Goal: Transaction & Acquisition: Subscribe to service/newsletter

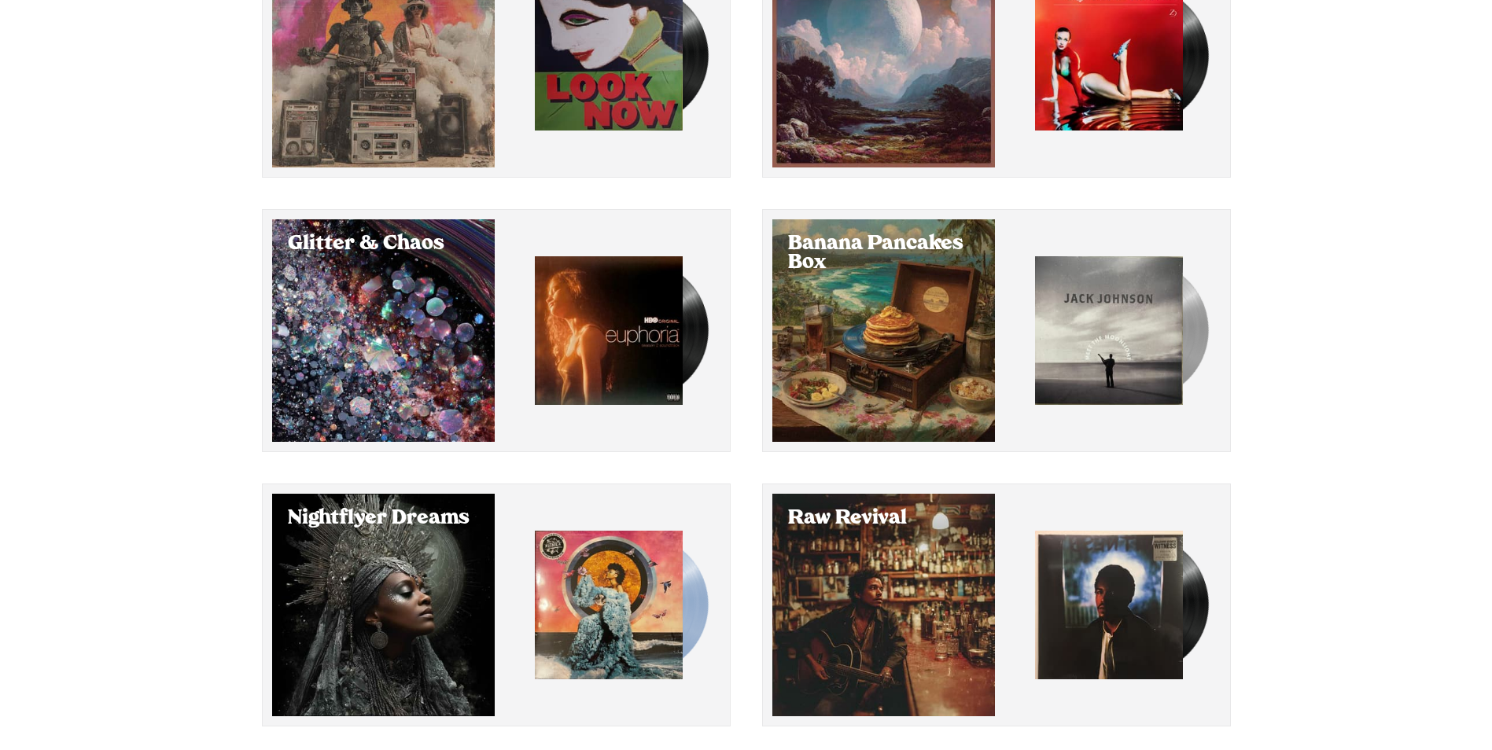
scroll to position [285, 0]
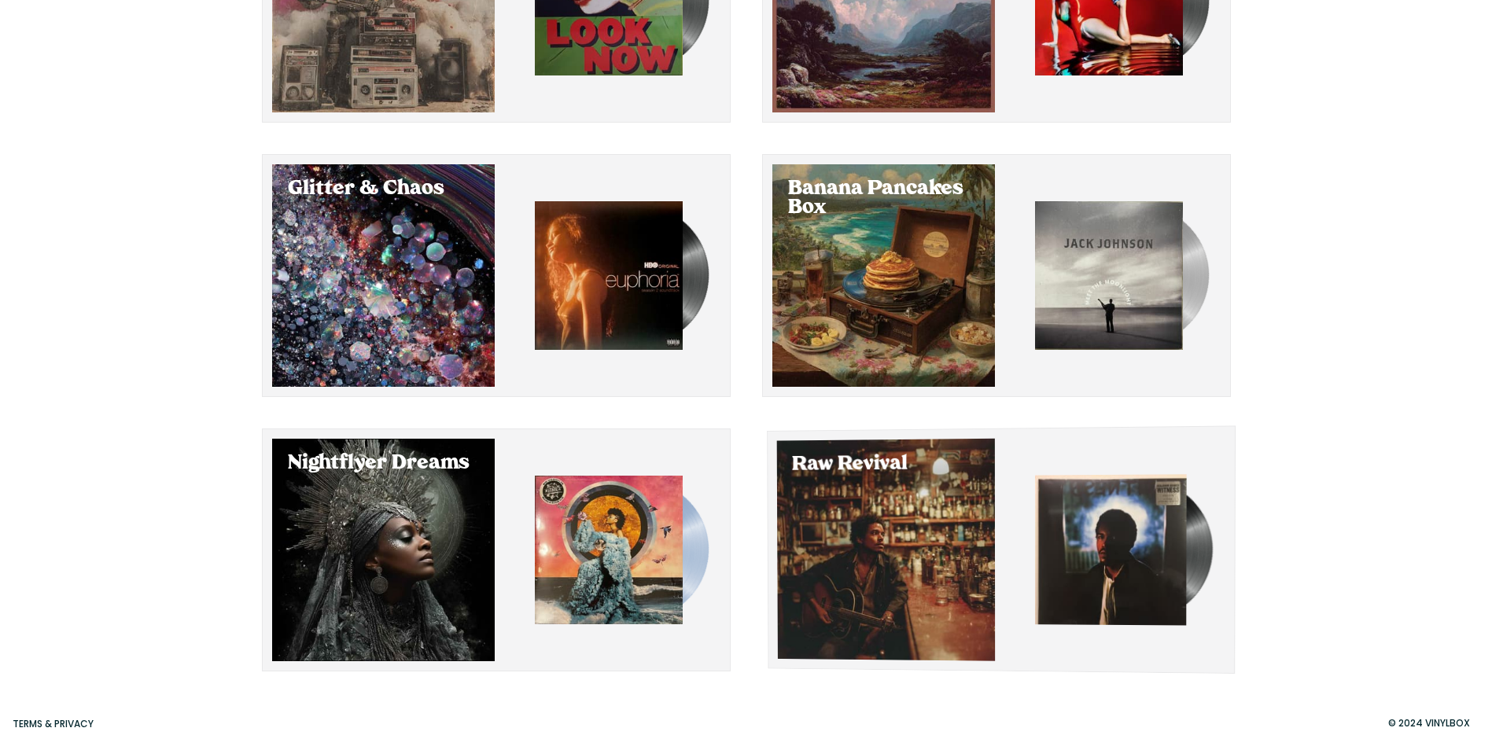
click at [919, 547] on div "Select Raw Revival" at bounding box center [885, 550] width 218 height 223
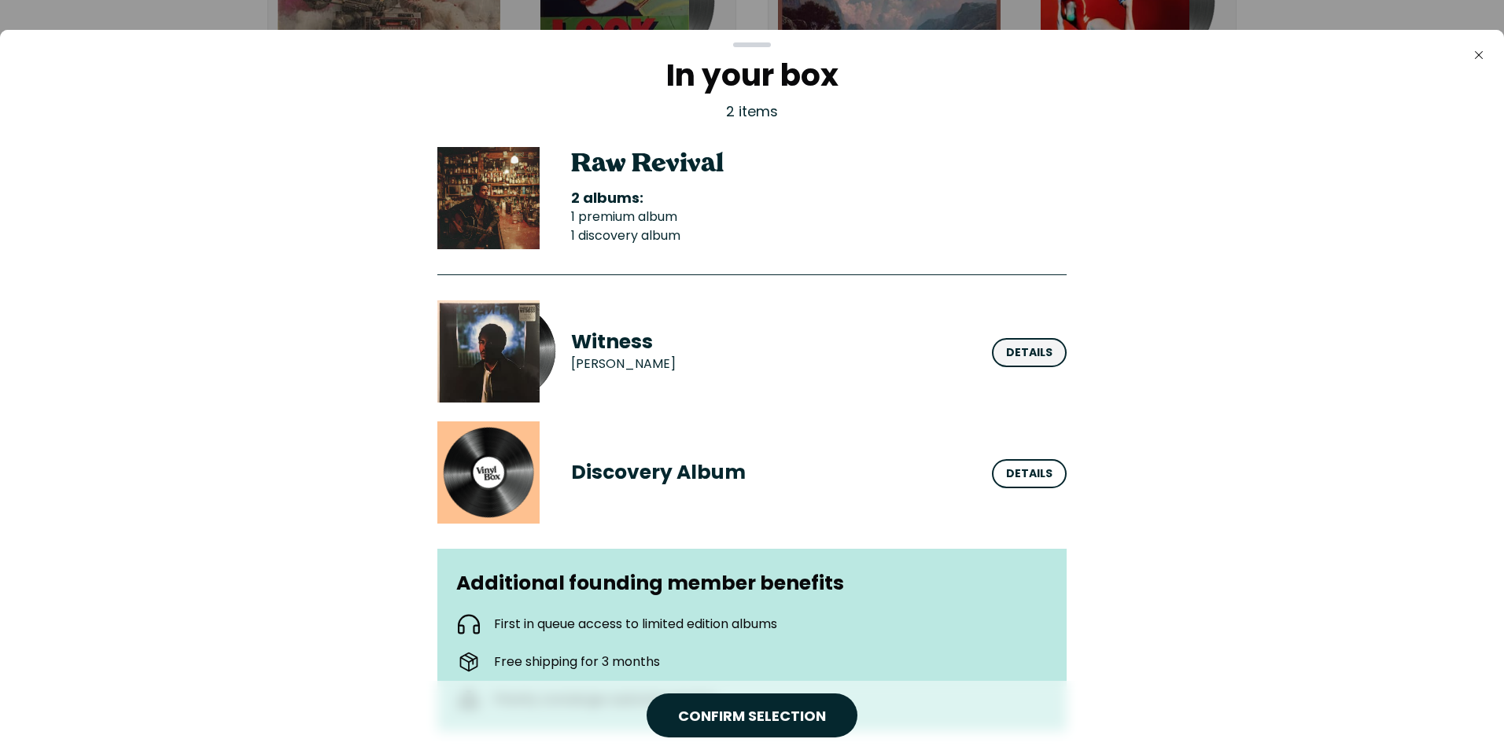
click at [1023, 357] on div "Details" at bounding box center [1029, 352] width 46 height 17
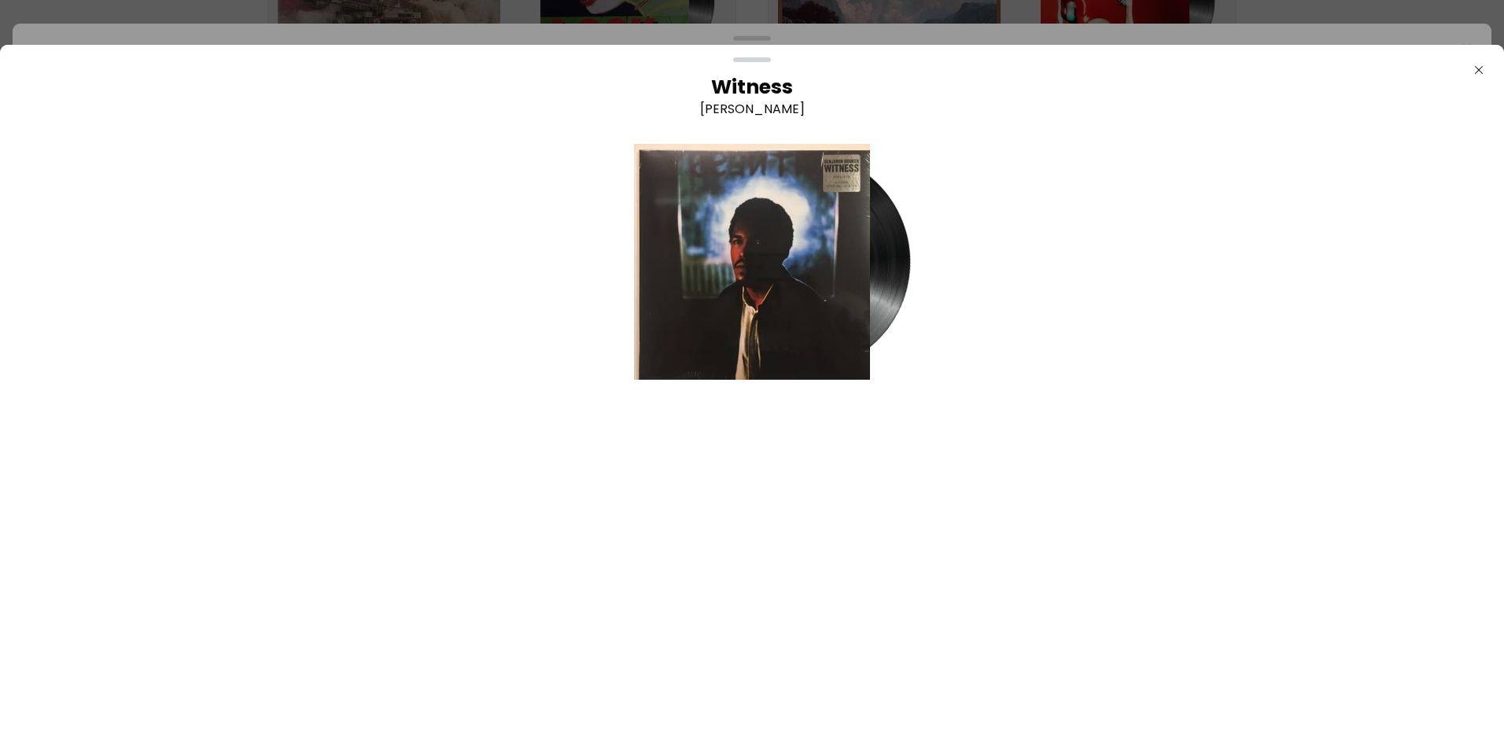
click at [758, 466] on div "Witness [PERSON_NAME]" at bounding box center [752, 271] width 236 height 393
click at [1477, 73] on icon "Close" at bounding box center [1478, 70] width 13 height 13
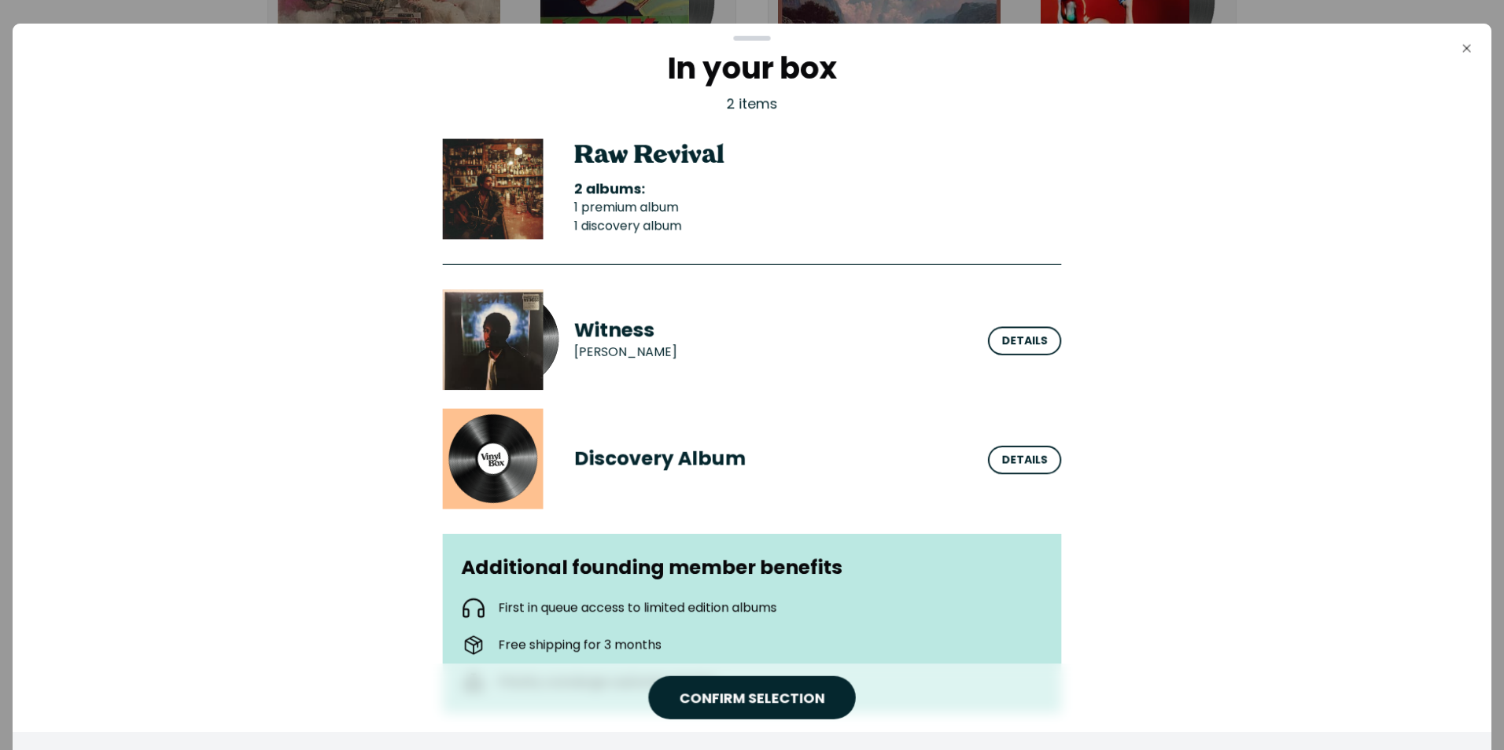
scroll to position [120, 0]
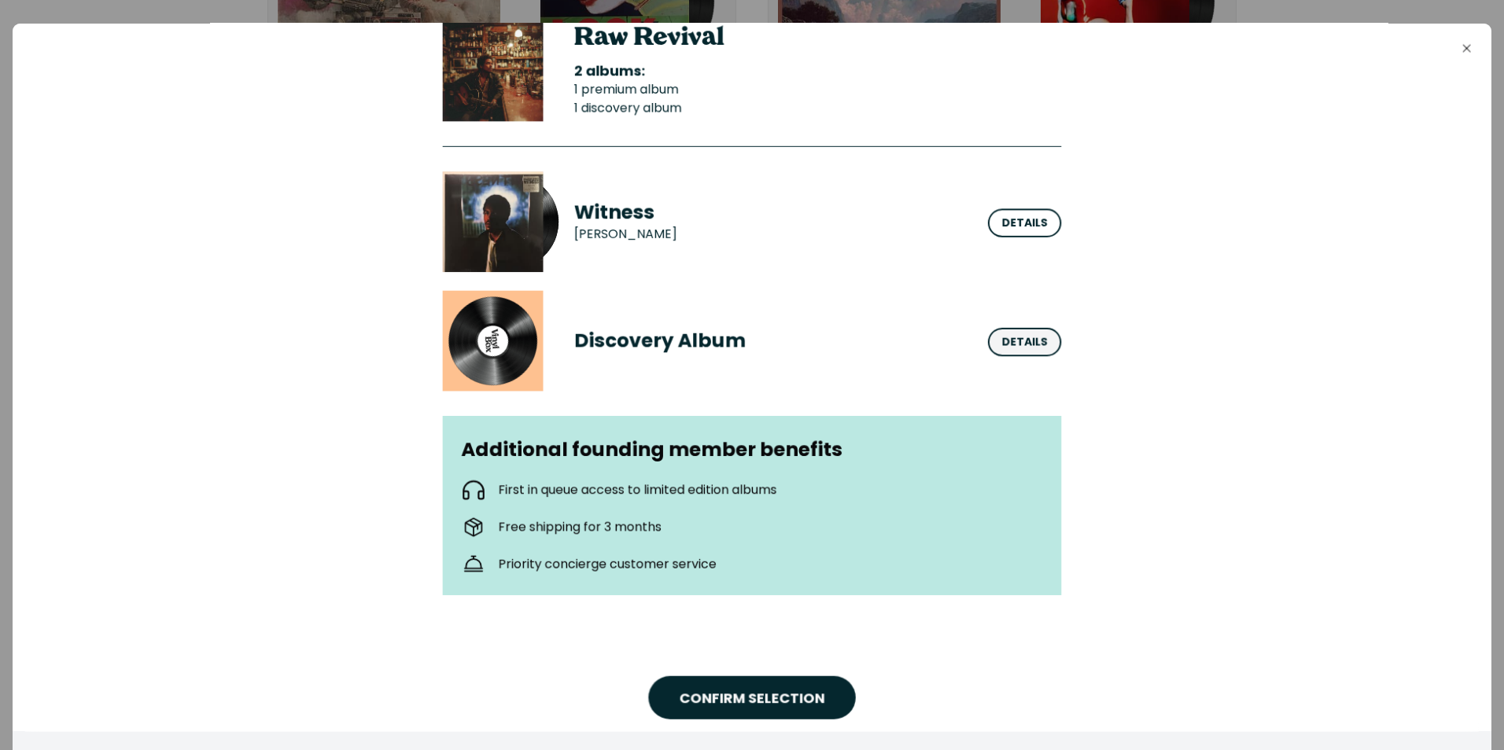
click at [1005, 344] on div "Details" at bounding box center [1025, 342] width 46 height 17
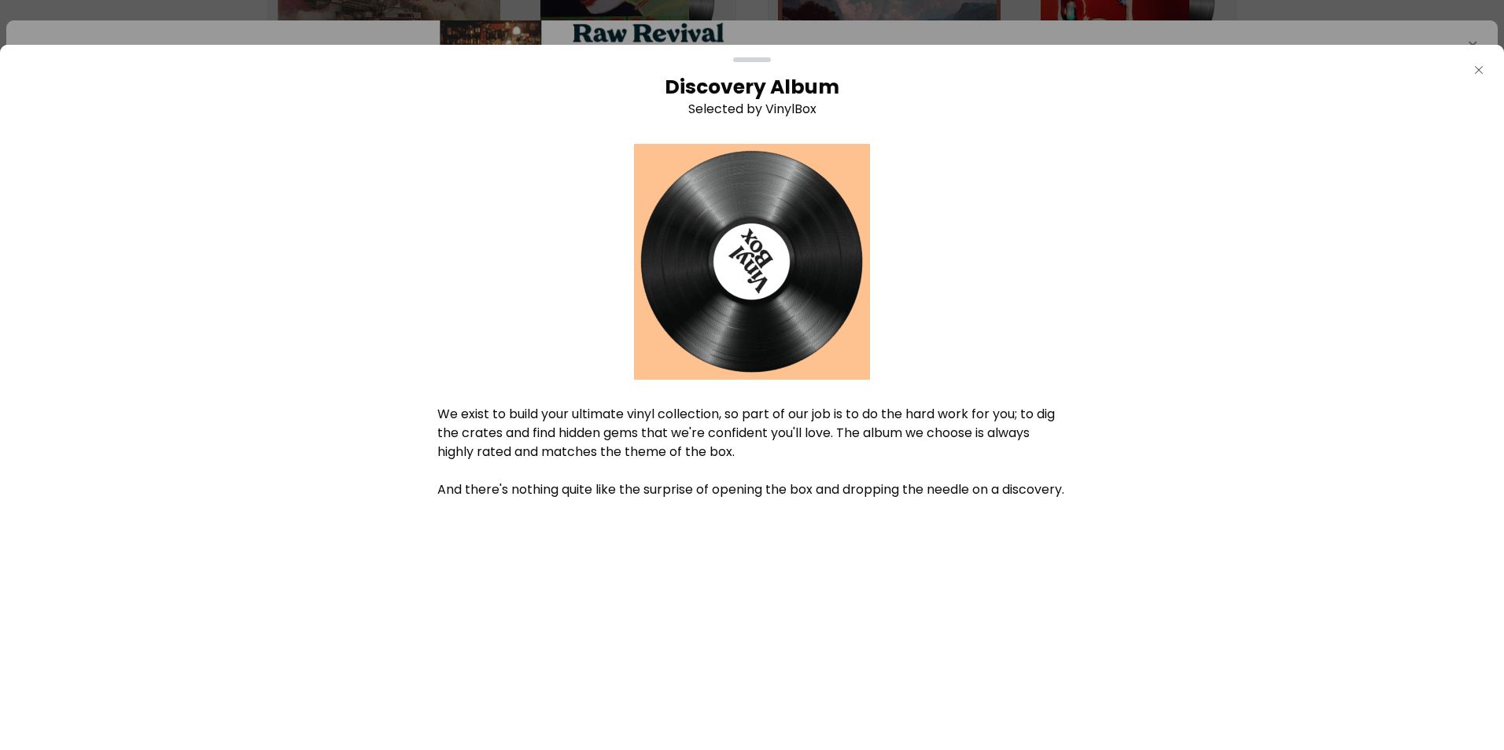
click at [1475, 67] on icon "button" at bounding box center [1479, 70] width 8 height 8
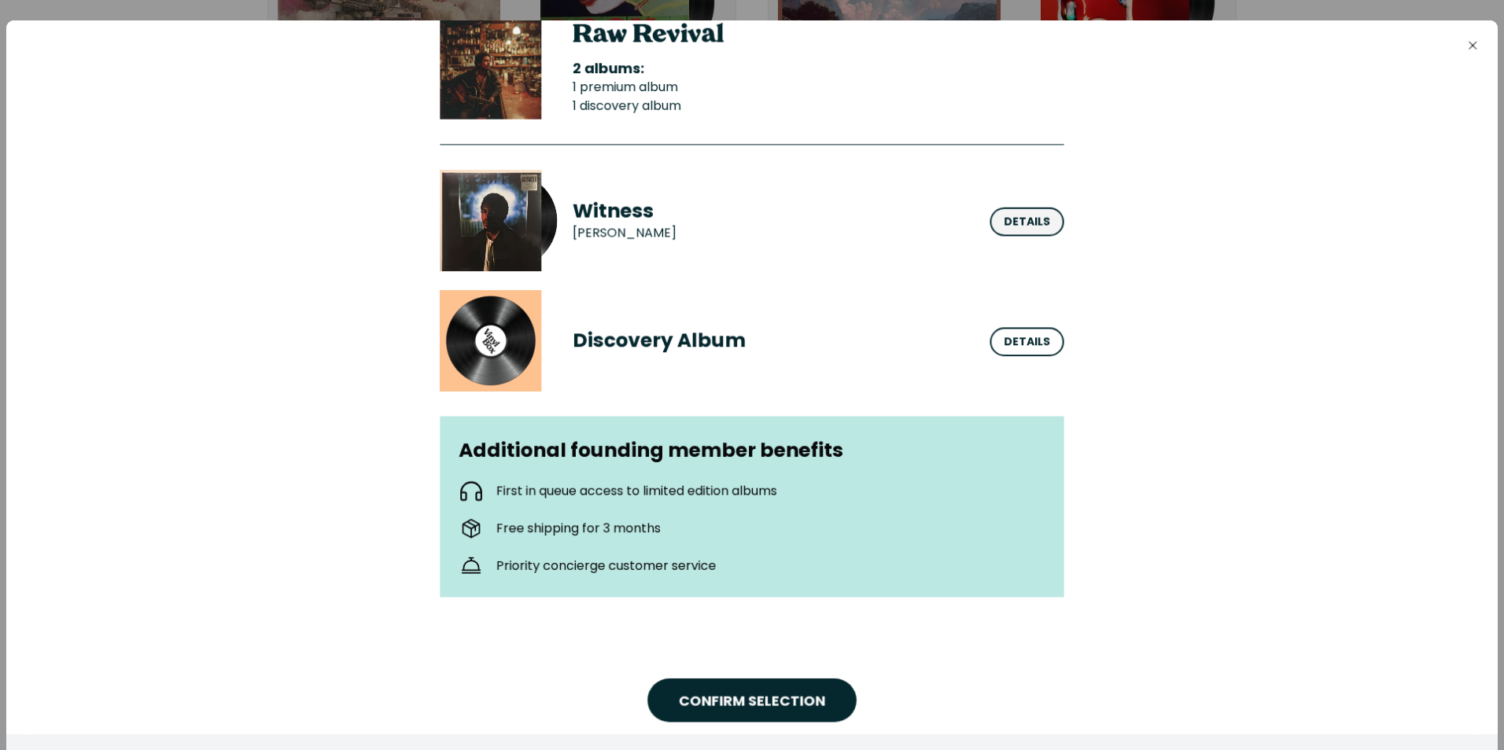
click at [1018, 230] on div "Details" at bounding box center [1027, 222] width 46 height 17
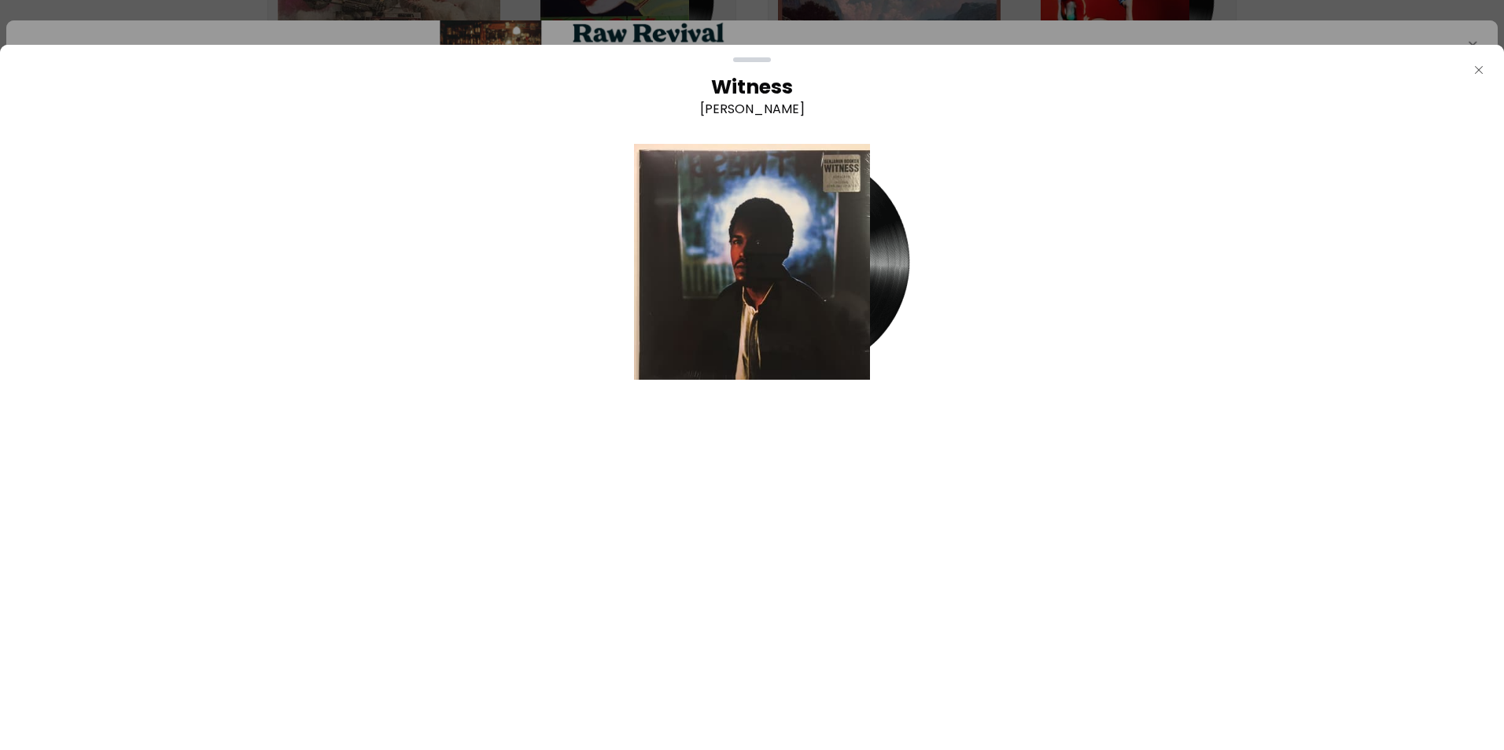
click at [1473, 74] on icon "Close" at bounding box center [1478, 70] width 13 height 13
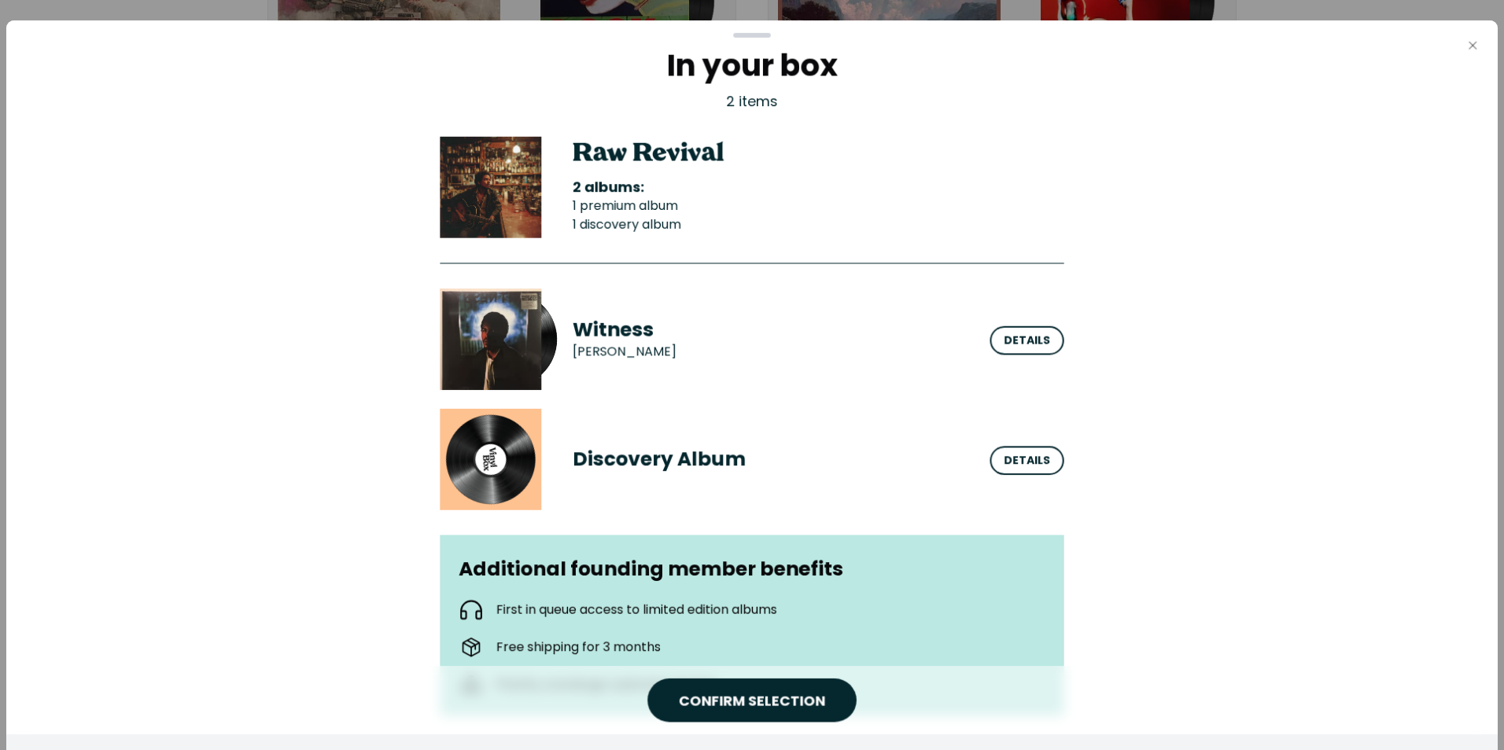
click at [1475, 48] on icon "button" at bounding box center [1472, 46] width 8 height 8
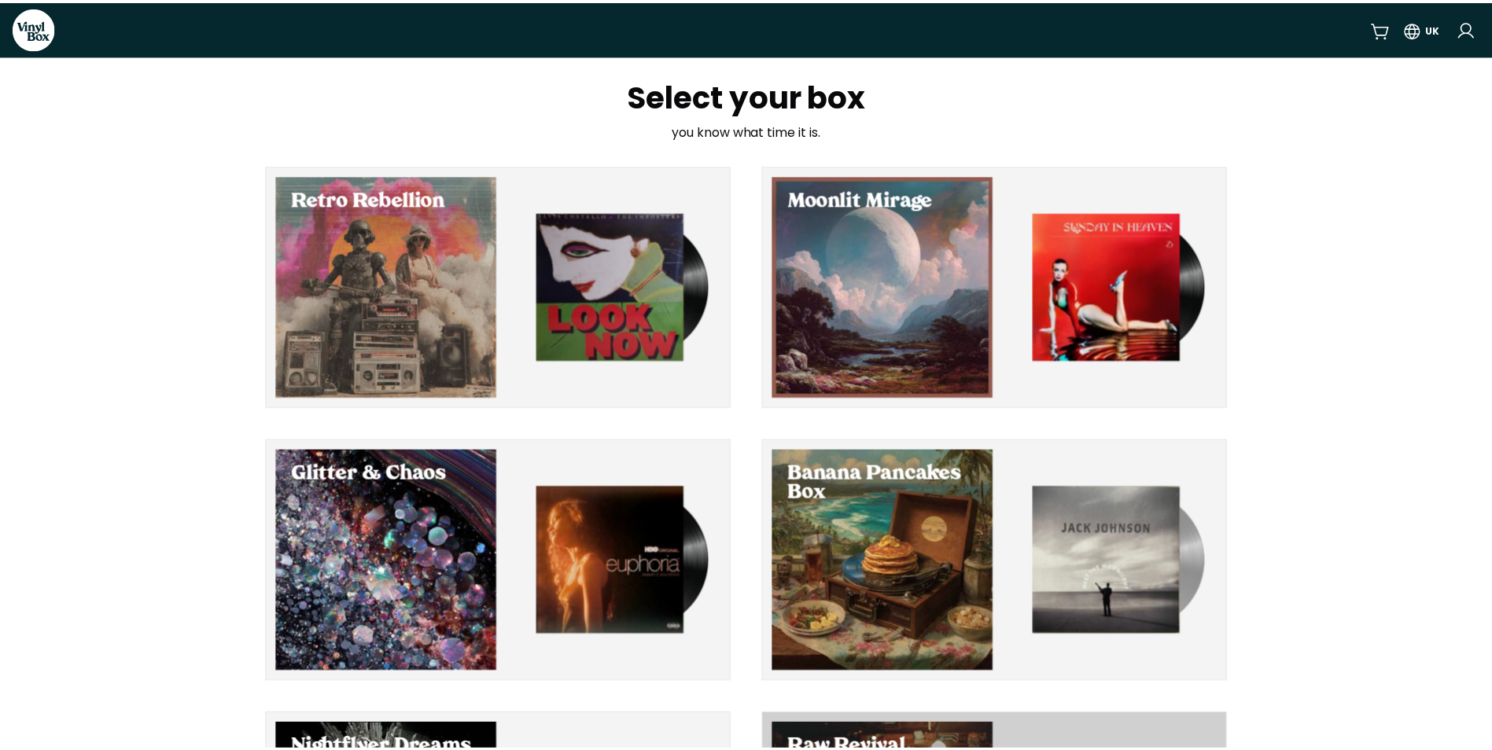
scroll to position [207, 0]
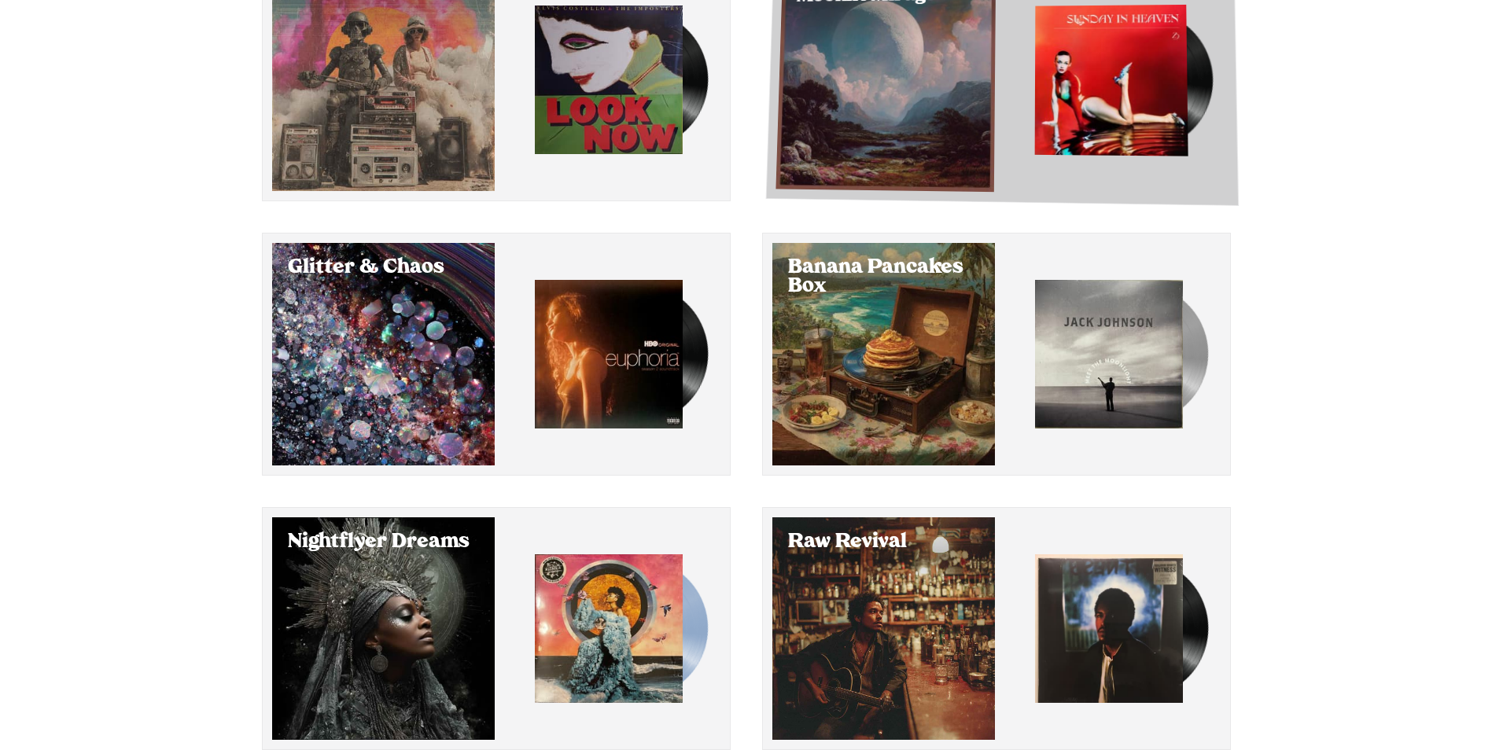
click at [913, 112] on div "Select Moonlit Mirage" at bounding box center [885, 81] width 220 height 222
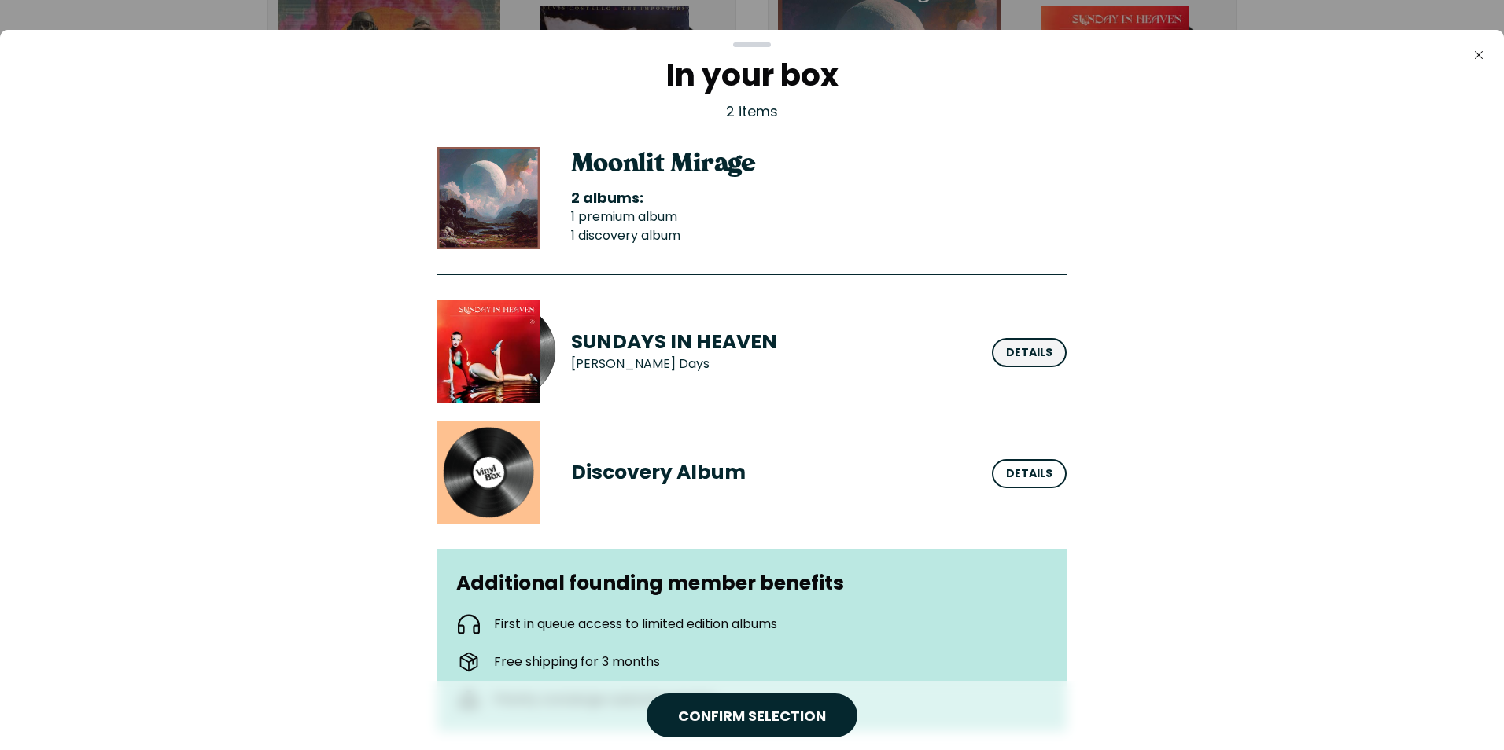
click at [1018, 351] on div "Details" at bounding box center [1029, 352] width 46 height 17
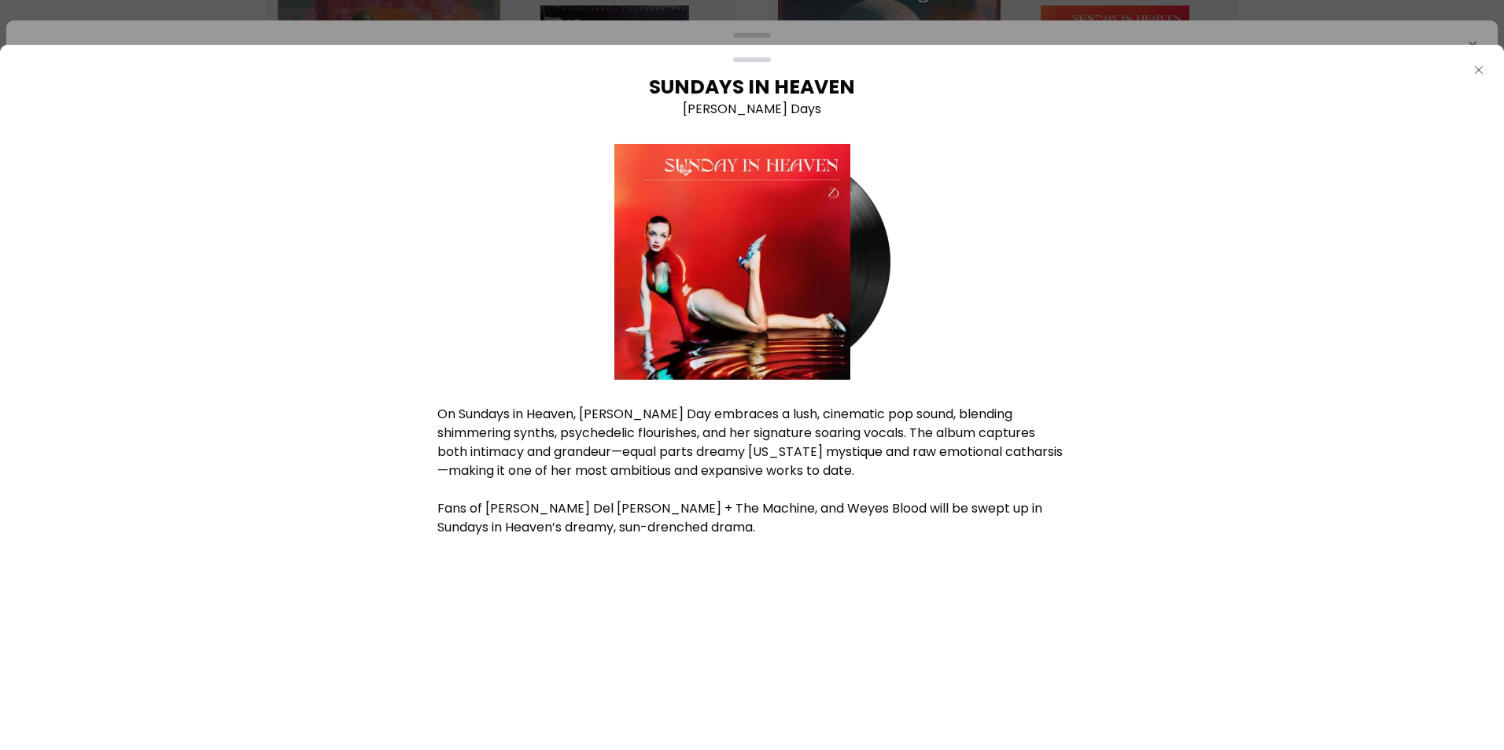
click at [1481, 70] on icon "Close" at bounding box center [1478, 70] width 13 height 13
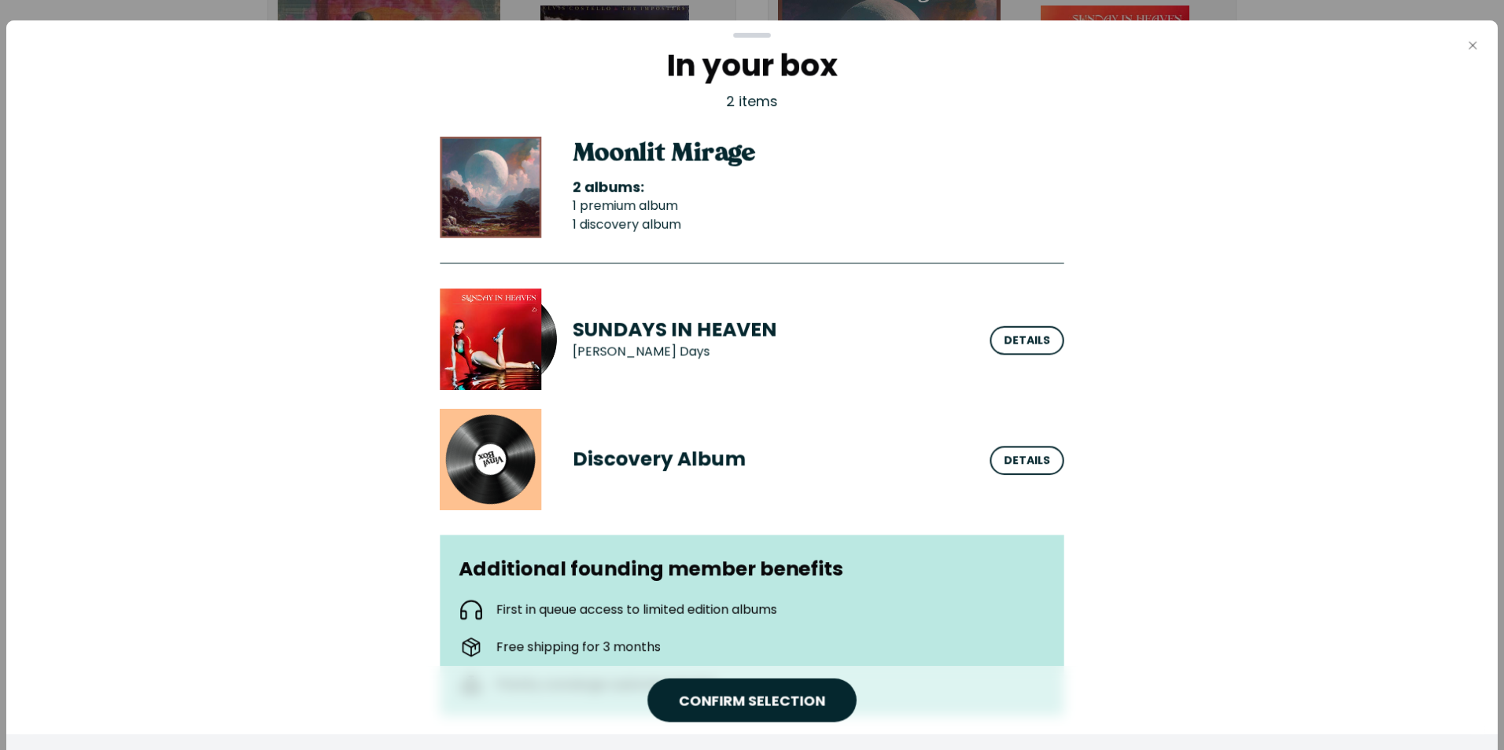
click at [1464, 46] on button "Close" at bounding box center [1472, 45] width 31 height 31
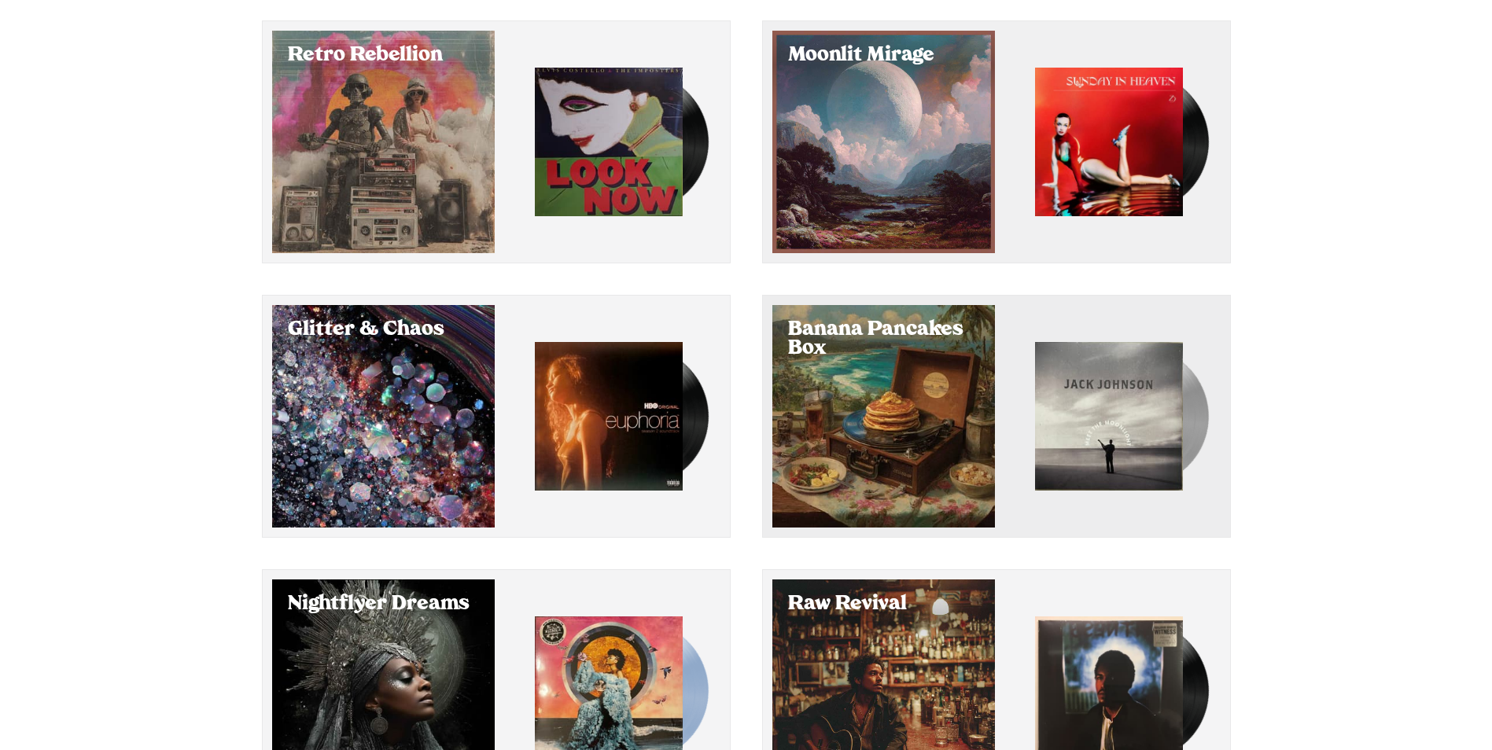
scroll to position [50, 0]
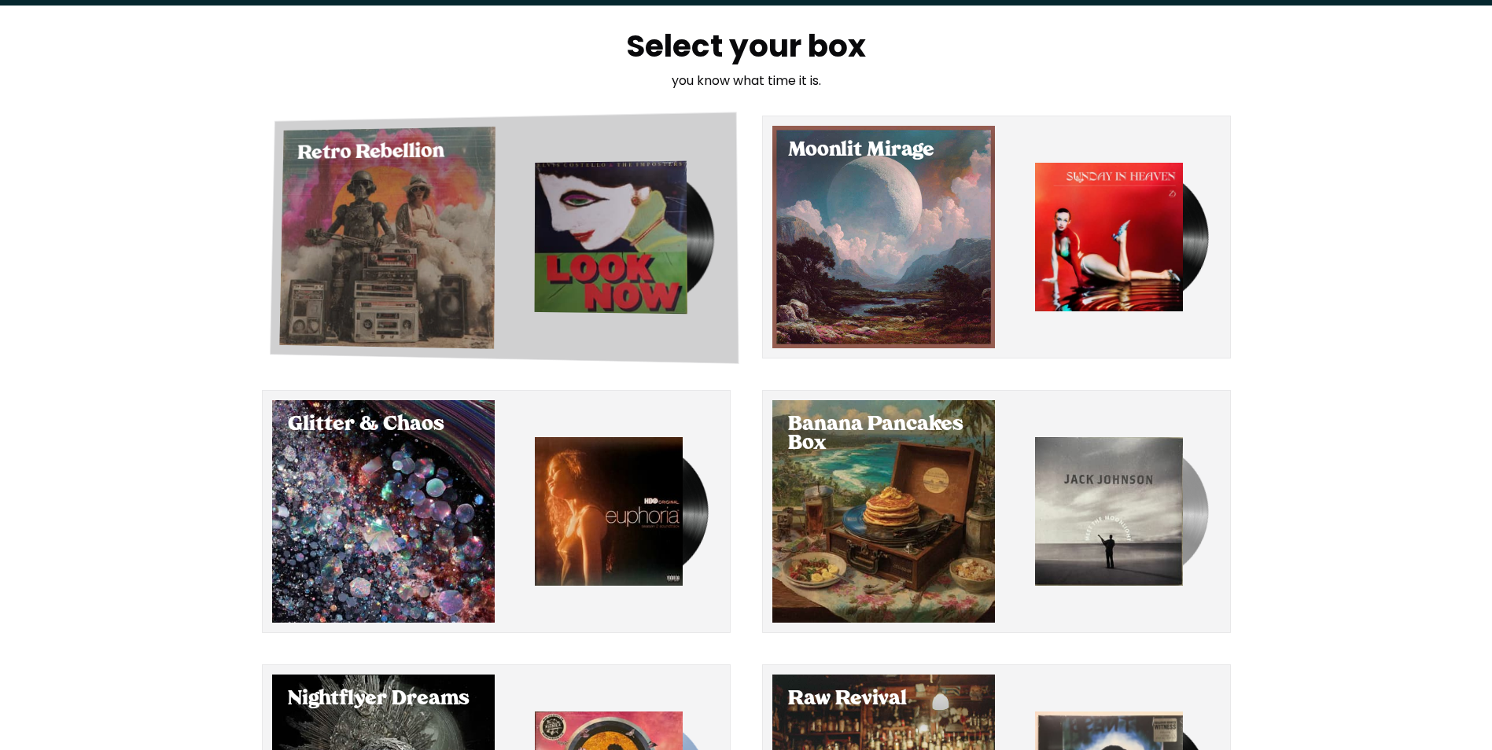
click at [389, 258] on div "Select Retro Rebellion" at bounding box center [387, 238] width 216 height 223
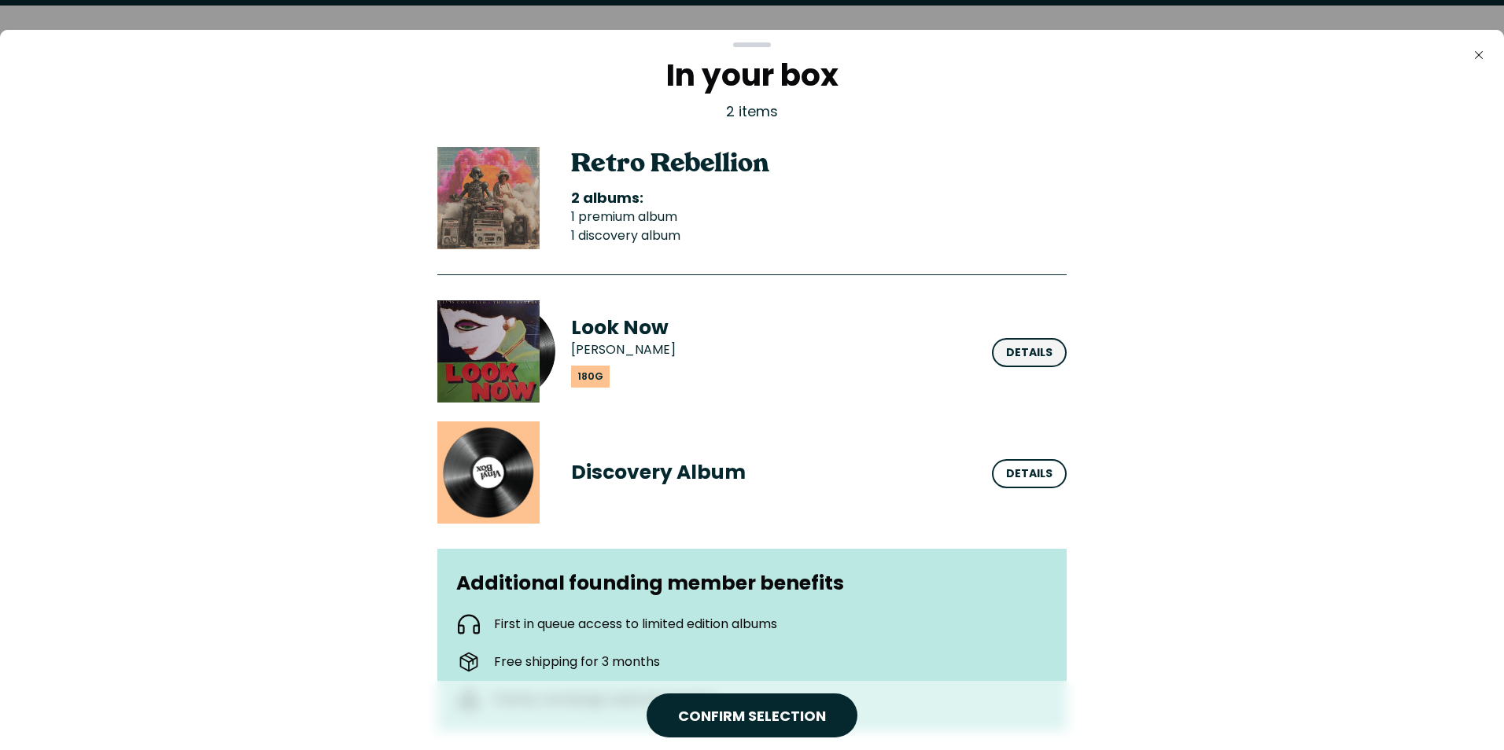
click at [1029, 344] on div "Details" at bounding box center [1029, 352] width 46 height 17
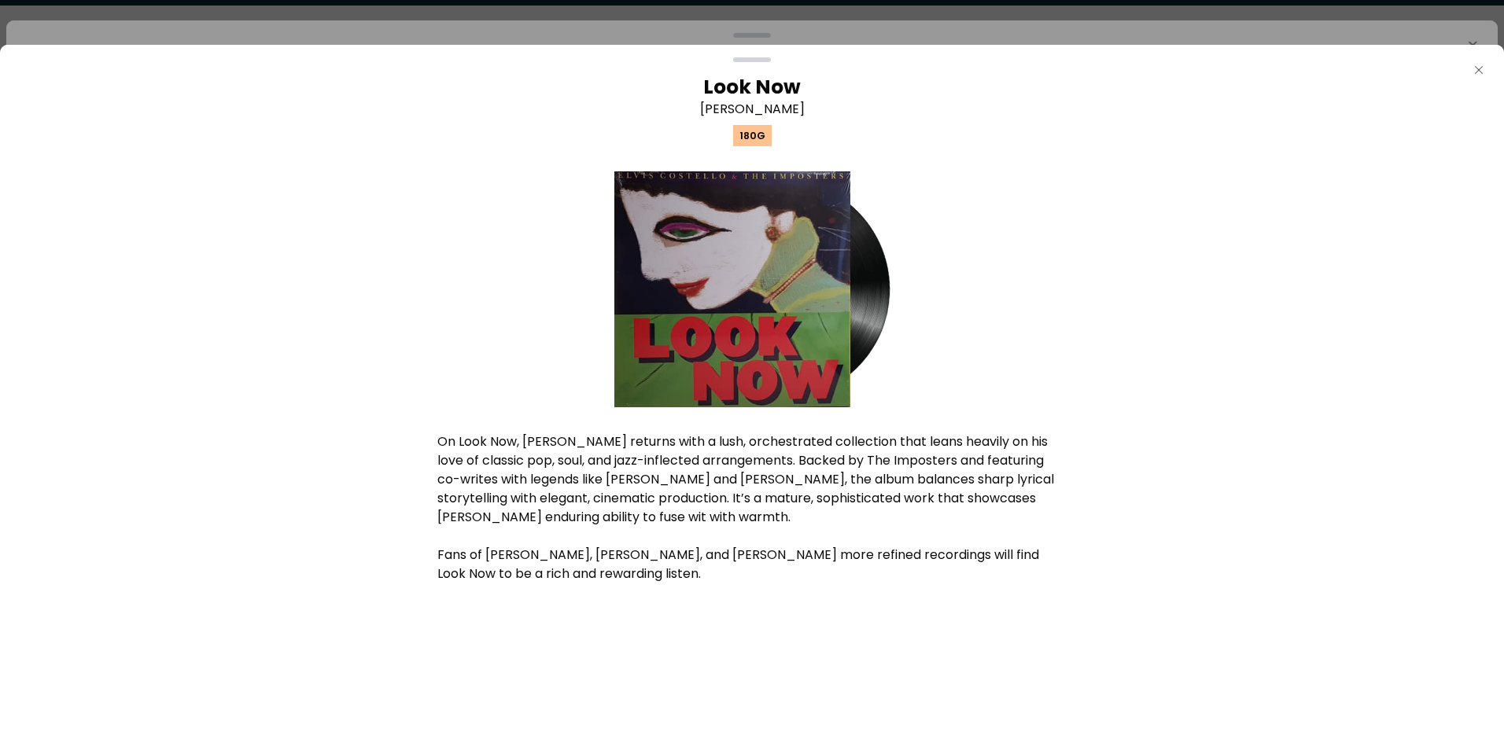
click at [1475, 68] on icon "Close" at bounding box center [1478, 70] width 13 height 13
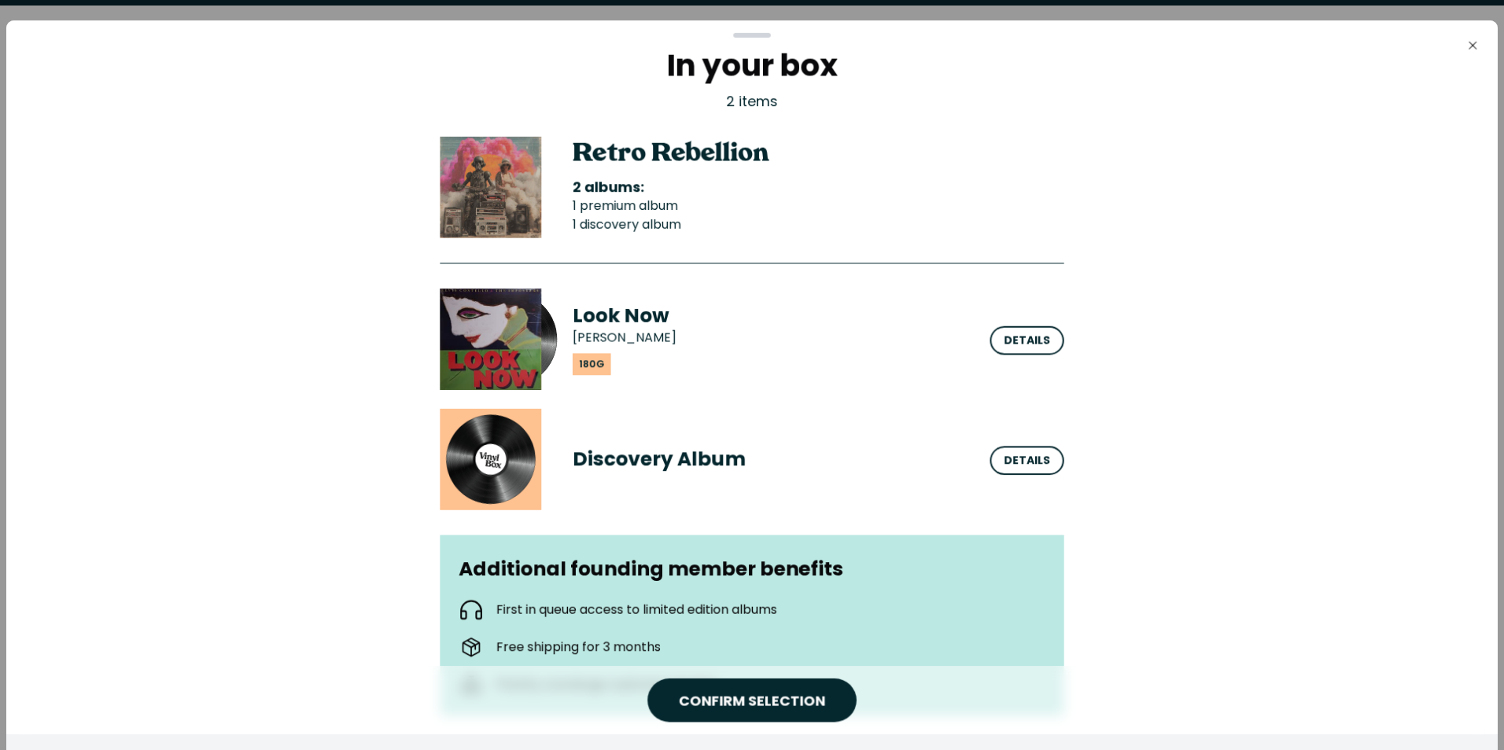
scroll to position [120, 0]
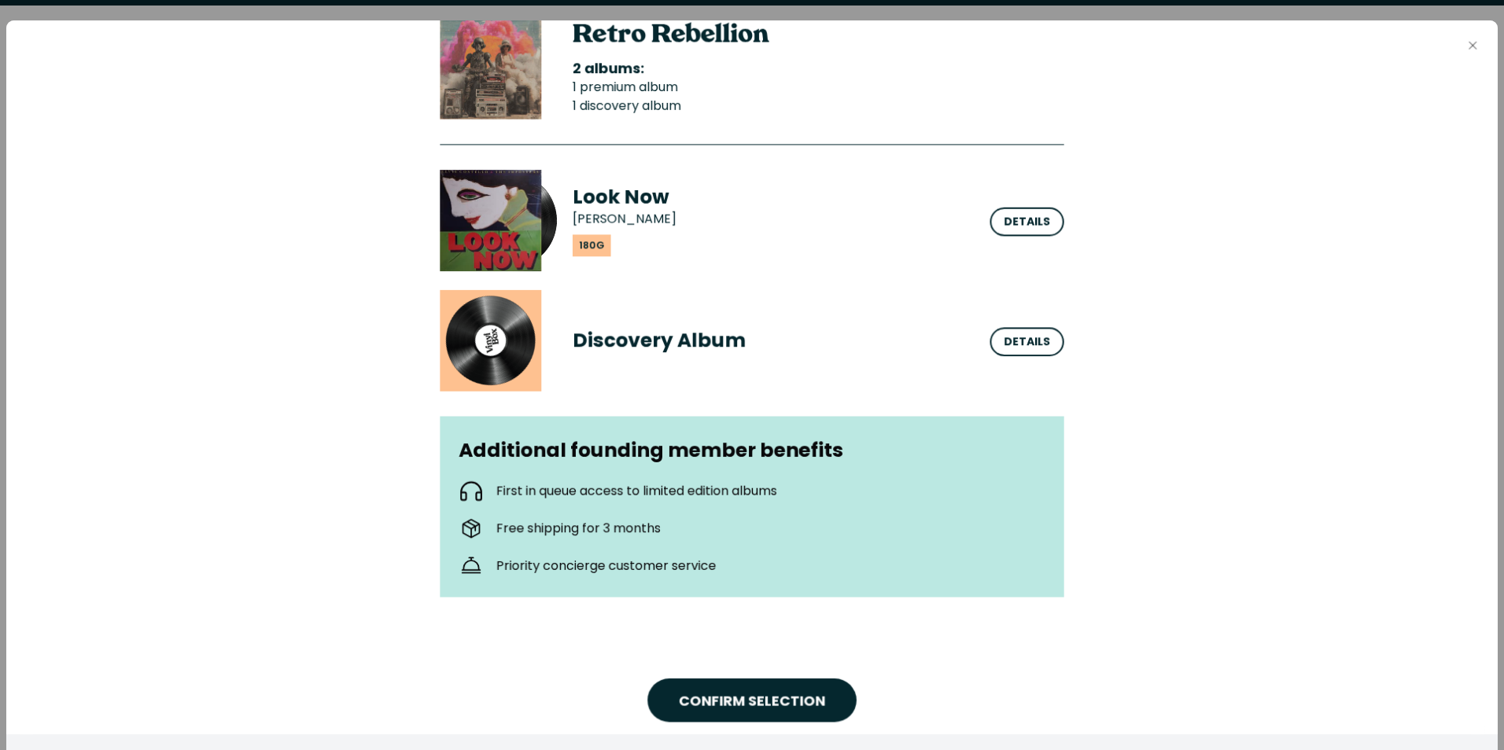
click at [1475, 45] on icon "Close" at bounding box center [1472, 45] width 13 height 13
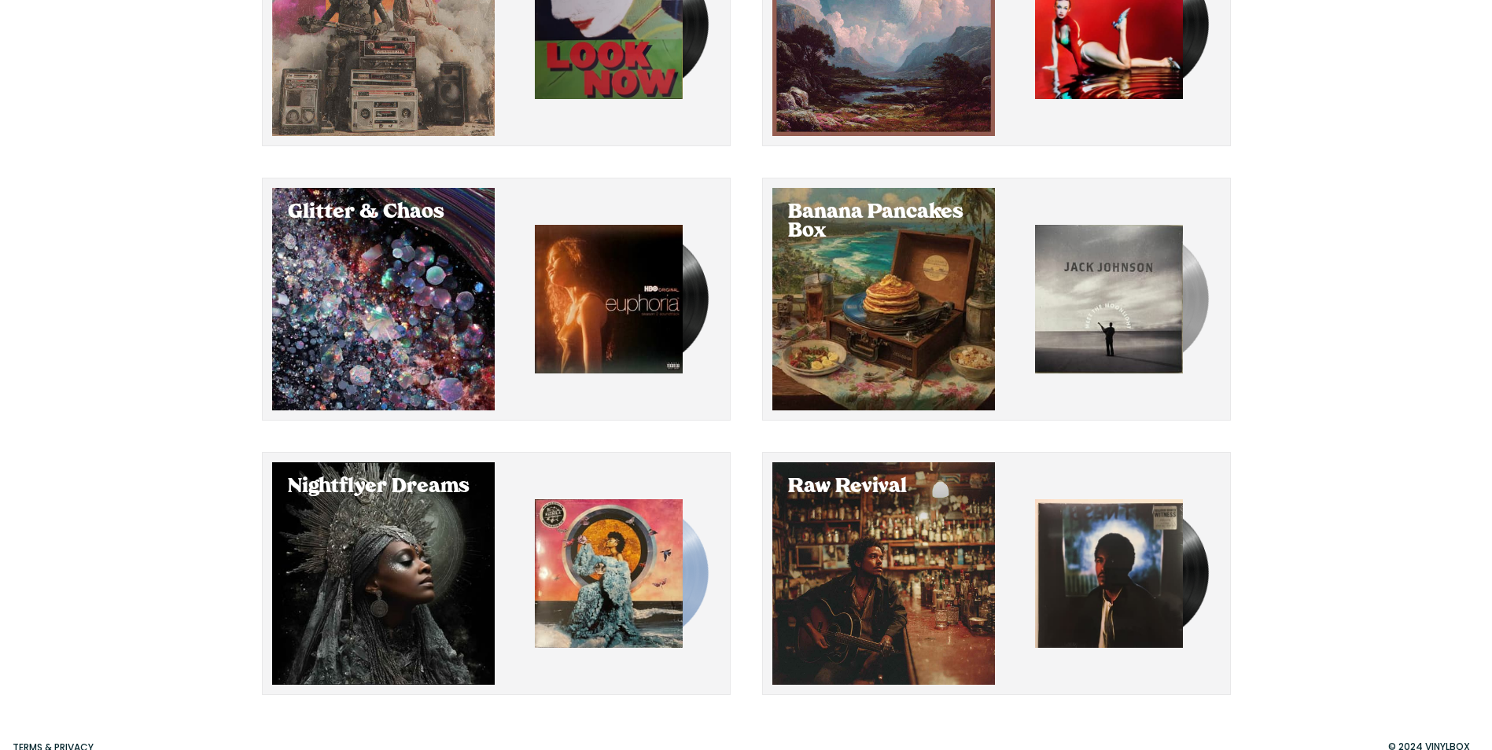
scroll to position [285, 0]
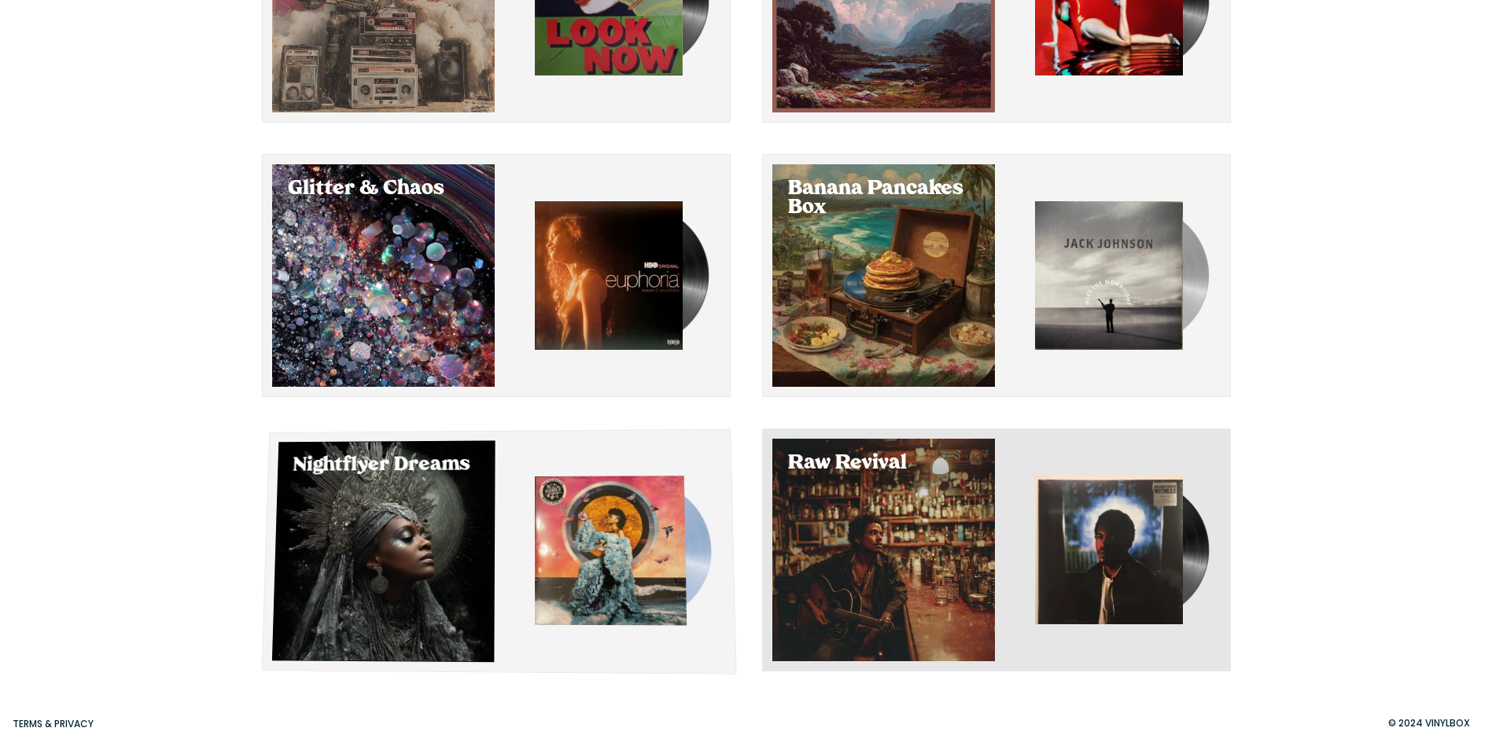
click at [419, 576] on div "Nightflyer Dreams" at bounding box center [498, 551] width 475 height 245
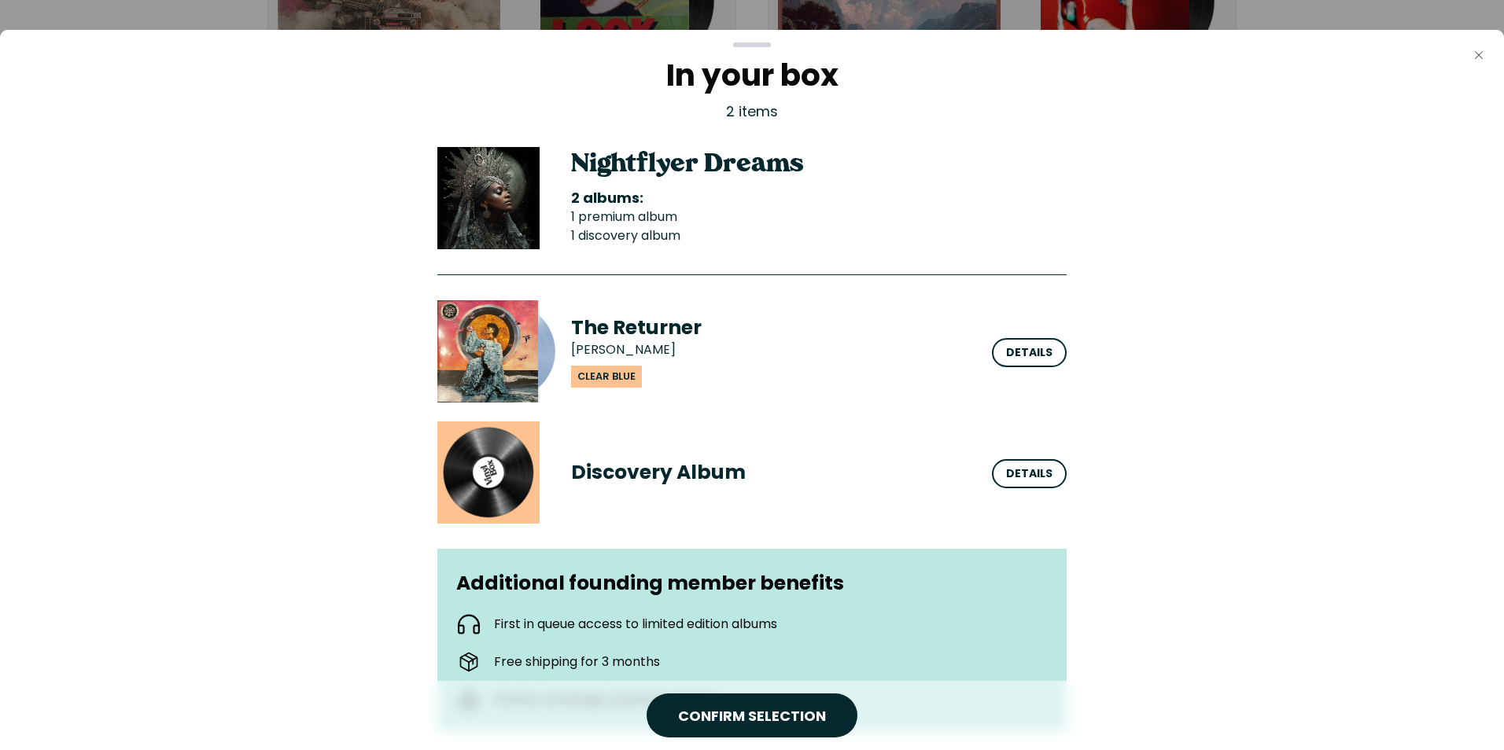
click at [1474, 56] on icon "Close" at bounding box center [1478, 55] width 13 height 13
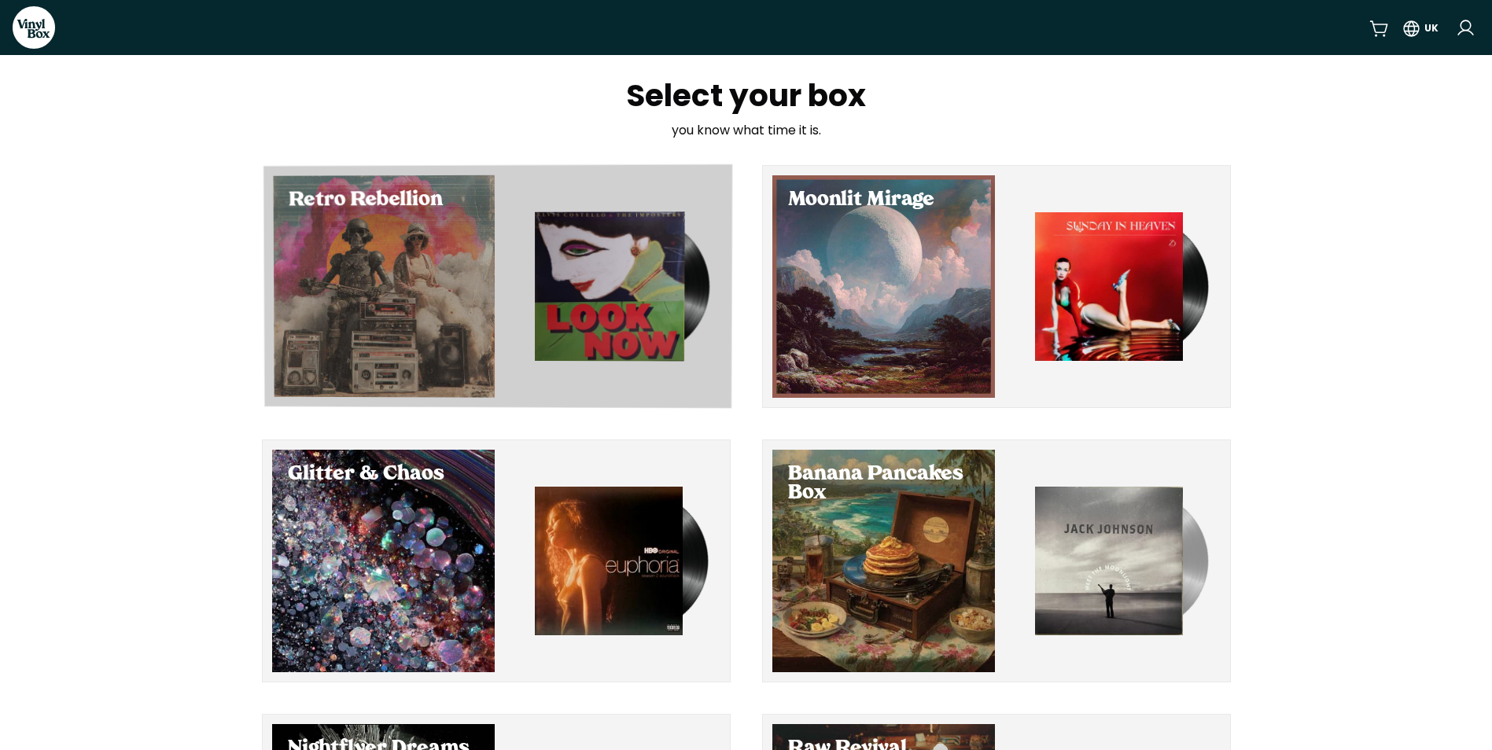
click at [468, 282] on div "Select Retro Rebellion" at bounding box center [384, 286] width 222 height 223
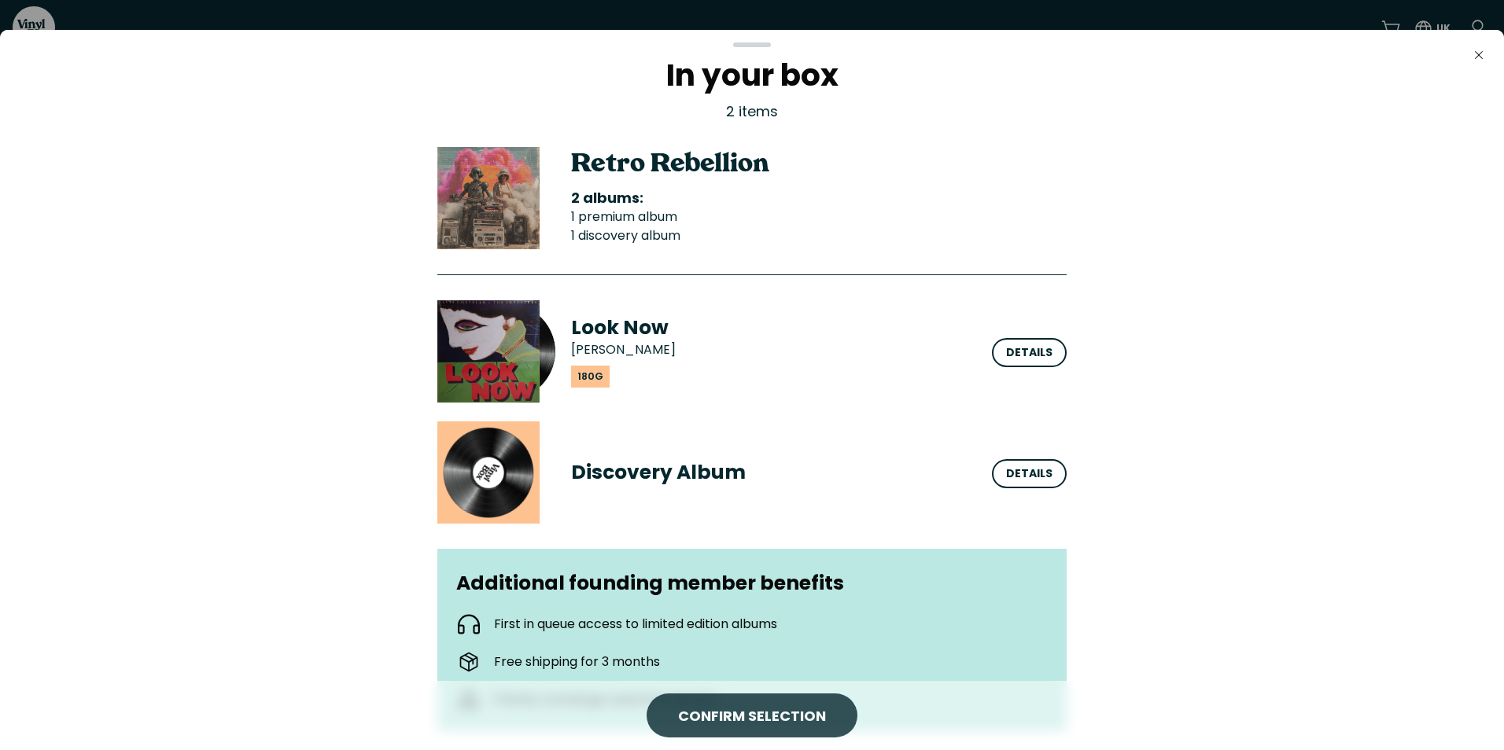
click at [792, 716] on span "CONFIRM SELECTION" at bounding box center [752, 716] width 148 height 21
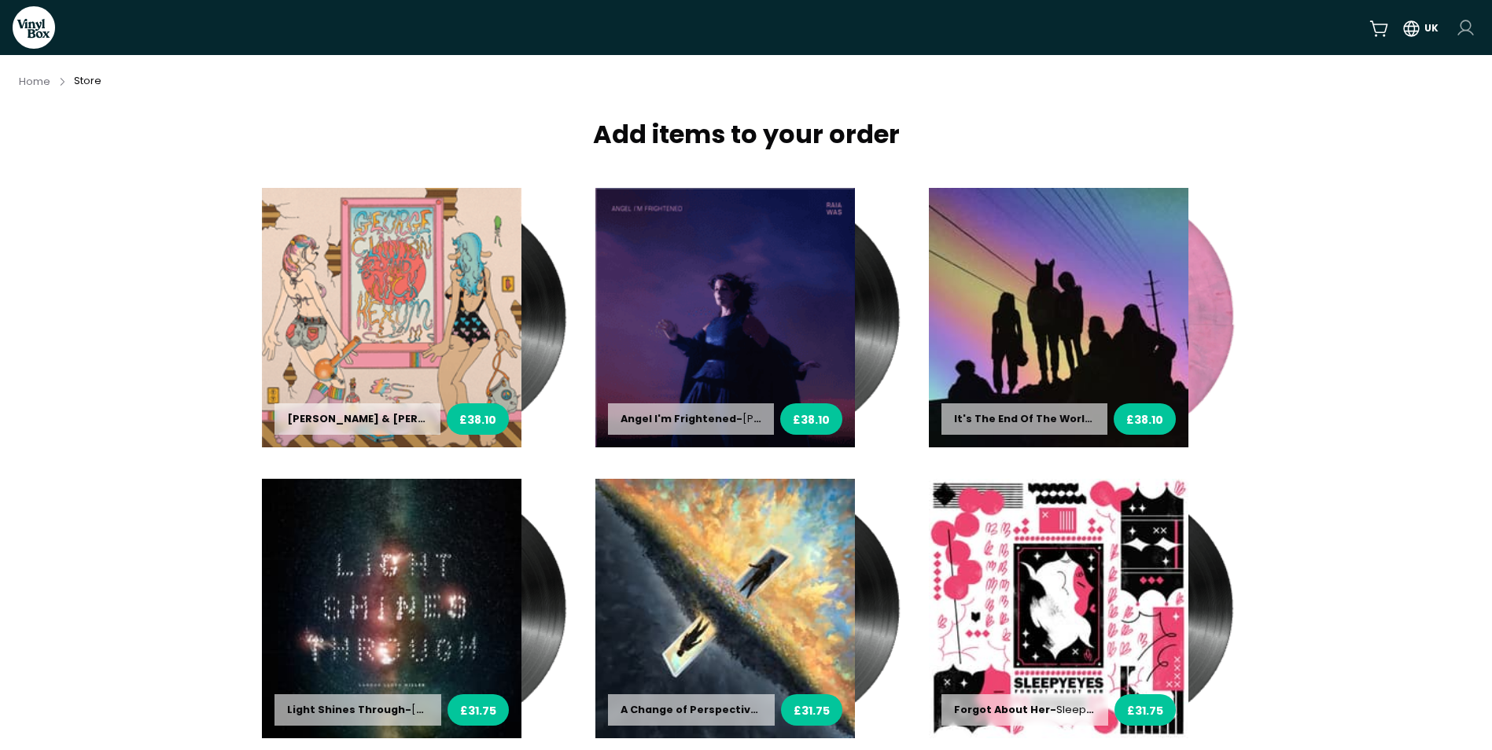
click at [1469, 26] on html "VinylBox UK Home Store Add items to your order [PERSON_NAME] & [PERSON_NAME] - …" at bounding box center [746, 375] width 1492 height 750
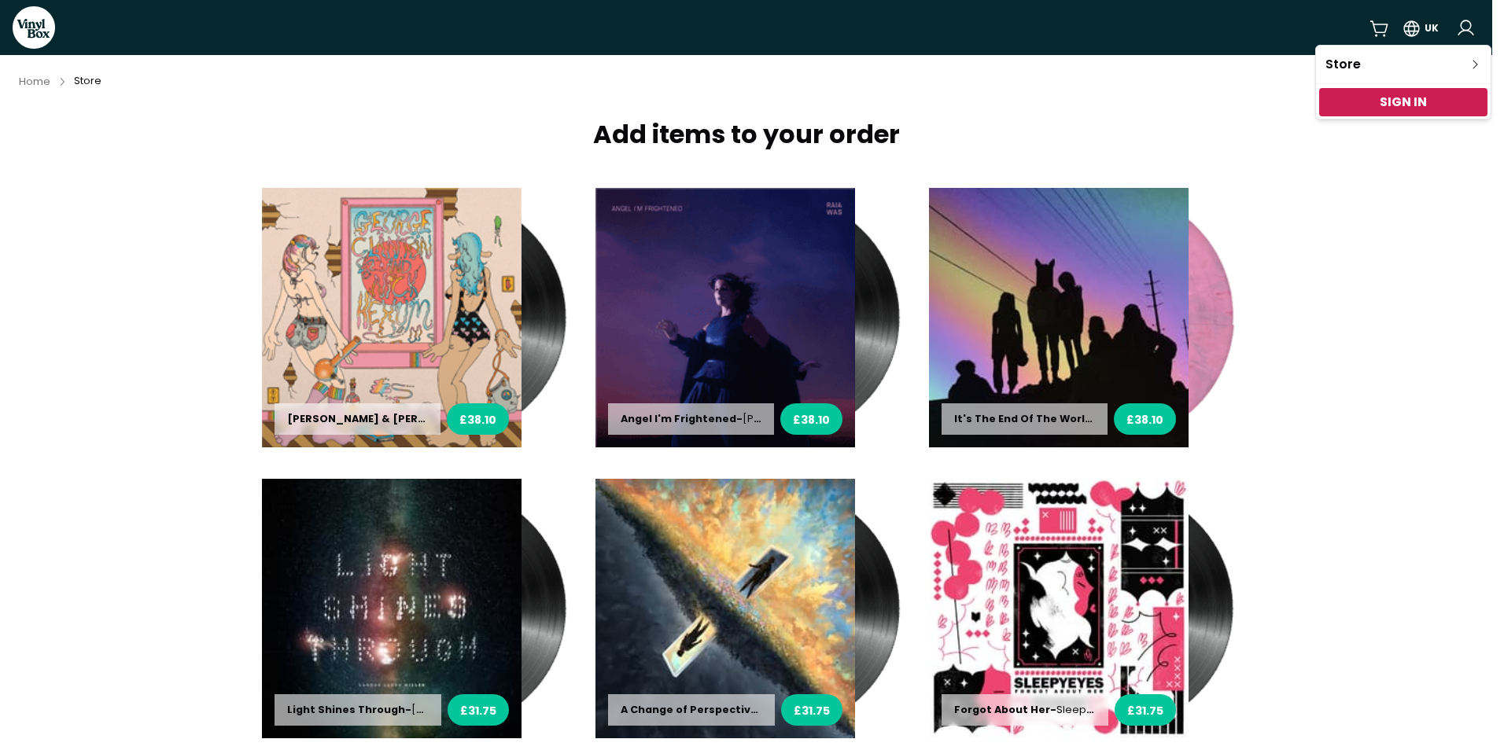
click at [1405, 330] on html "VinylBox UK Home Store Add items to your order [PERSON_NAME] & [PERSON_NAME] - …" at bounding box center [752, 375] width 1504 height 750
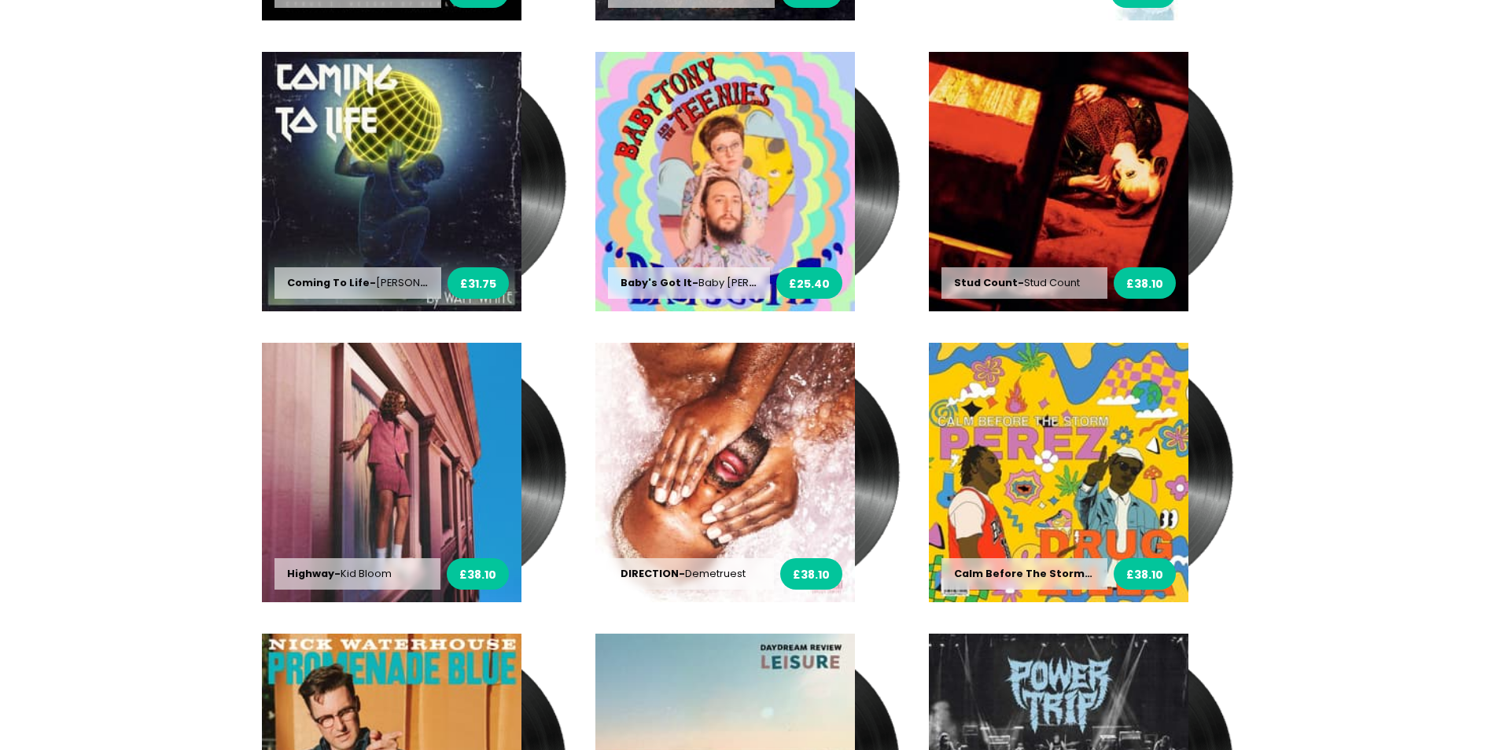
scroll to position [1130, 0]
